Goal: Check status: Check status

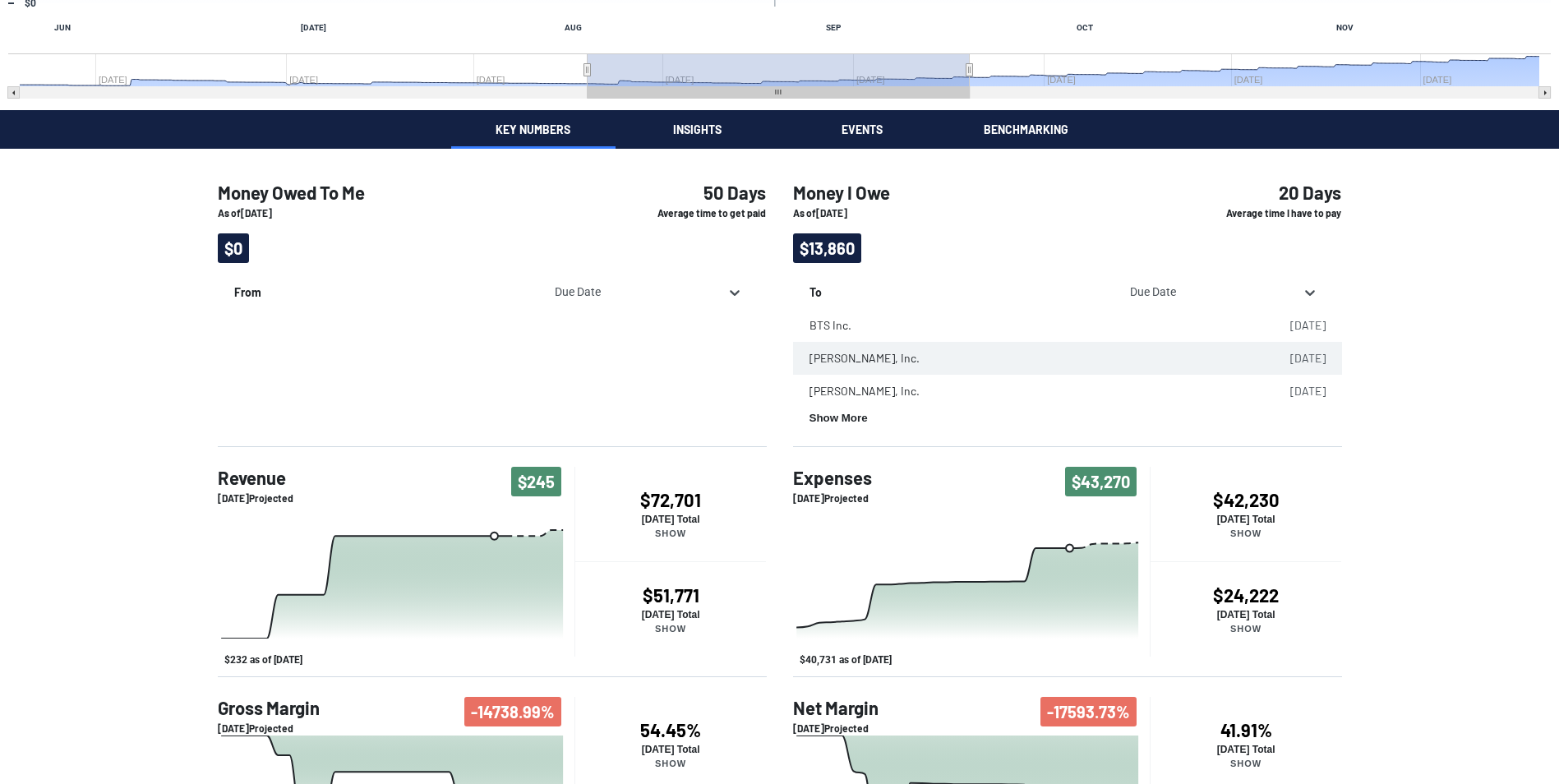
scroll to position [440, 0]
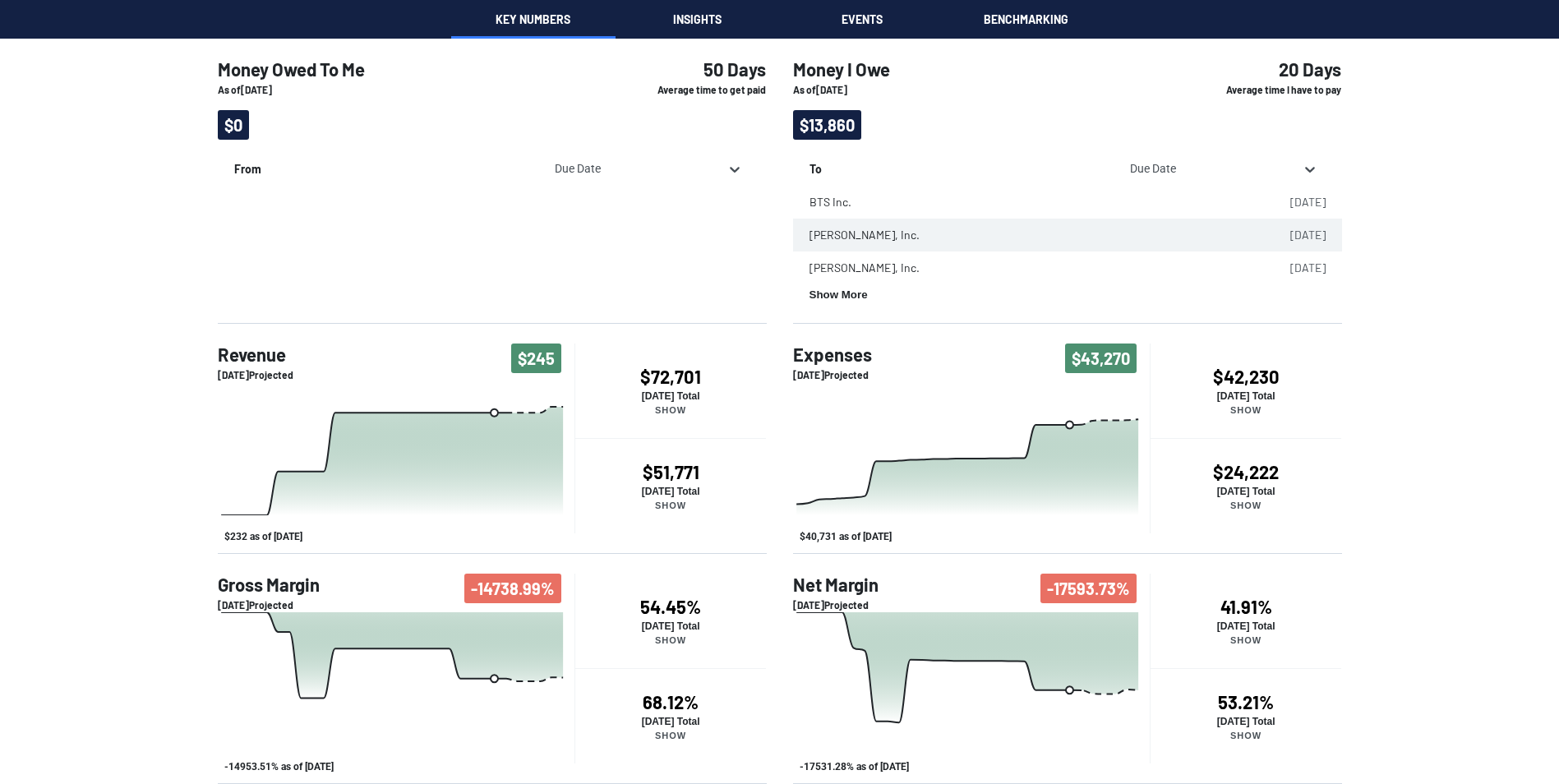
click at [1462, 428] on div "Money Owed To Me As of 08/25/2025 $0 50 Days Average time to get paid From Due …" at bounding box center [779, 404] width 1559 height 758
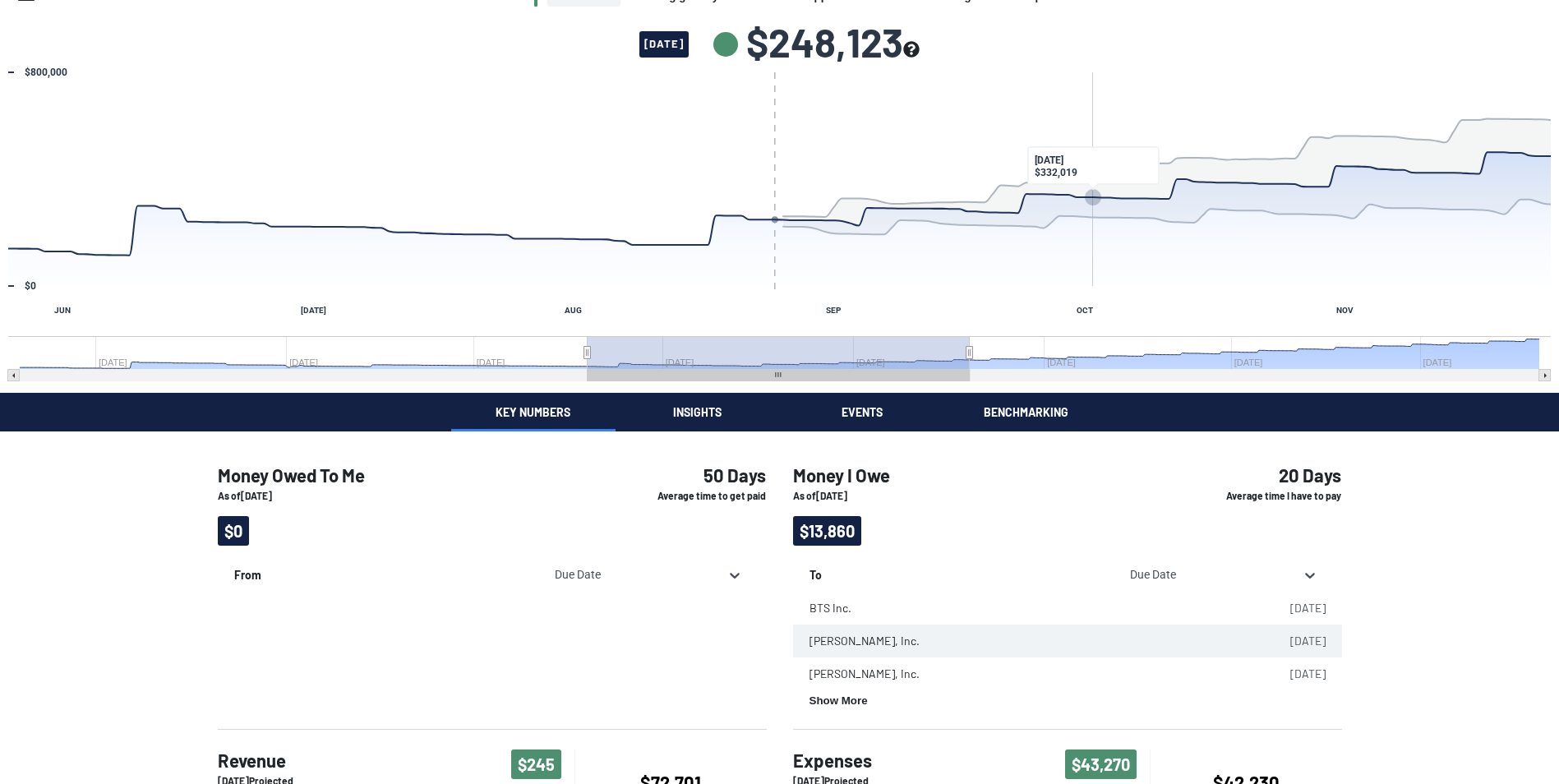
scroll to position [29, 0]
